Goal: Information Seeking & Learning: Learn about a topic

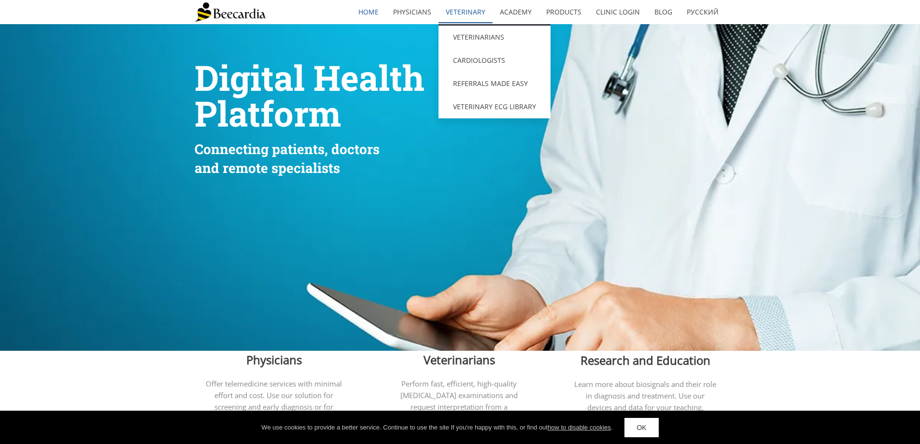
click at [464, 14] on link "Veterinary" at bounding box center [466, 12] width 54 height 22
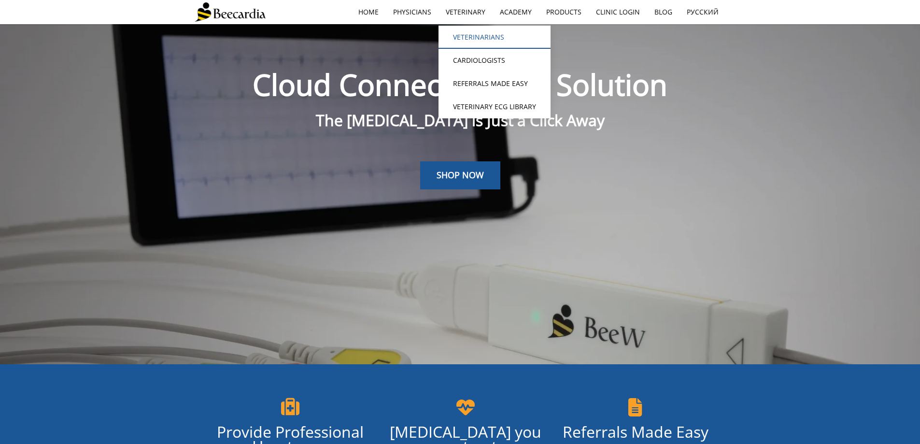
scroll to position [24, 0]
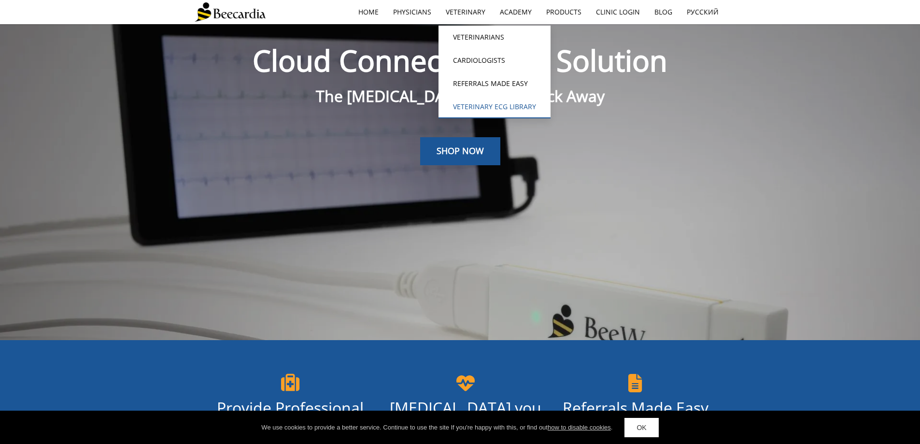
click at [519, 106] on link "Veterinary ECG Library" at bounding box center [495, 106] width 112 height 23
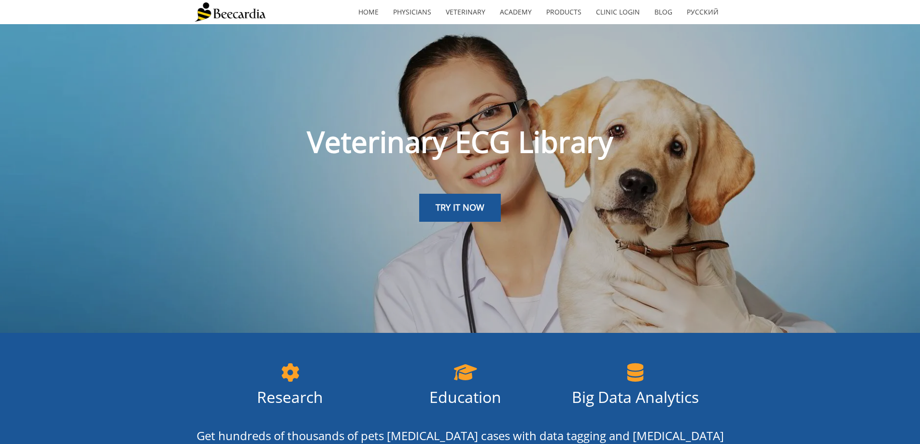
click at [457, 104] on div "Veterinary ECG Library" at bounding box center [460, 131] width 531 height 72
